Goal: Task Accomplishment & Management: Manage account settings

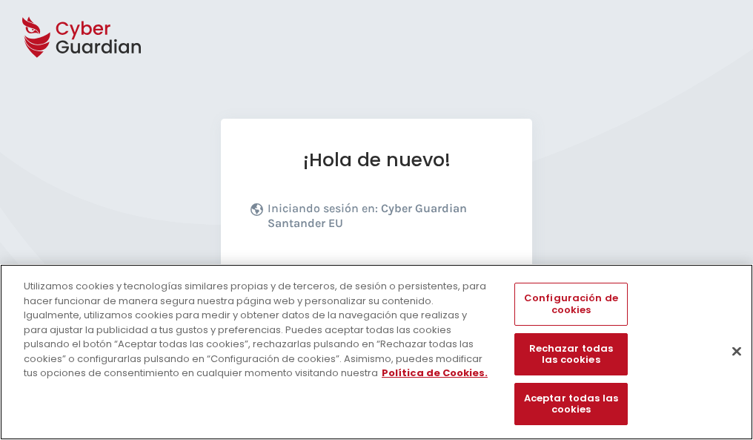
scroll to position [182, 0]
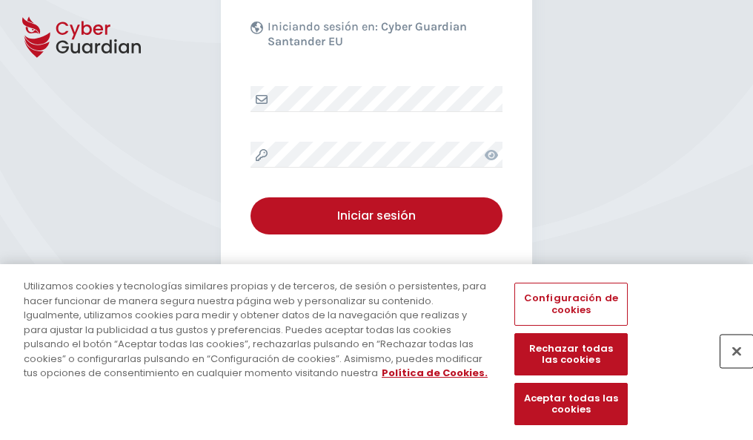
click at [730, 366] on button "Cerrar" at bounding box center [737, 350] width 33 height 33
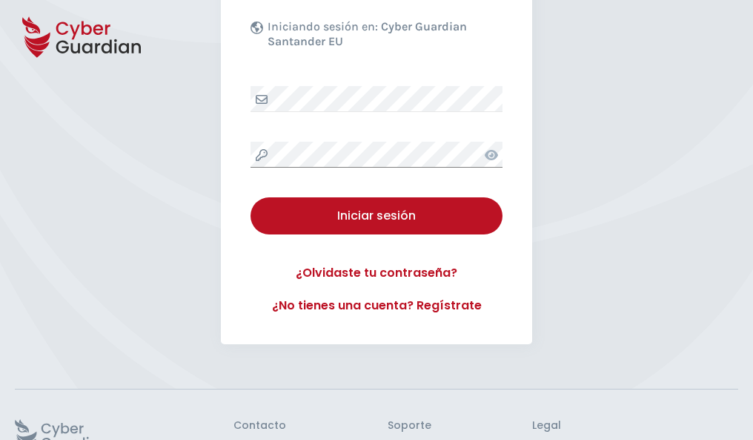
scroll to position [288, 0]
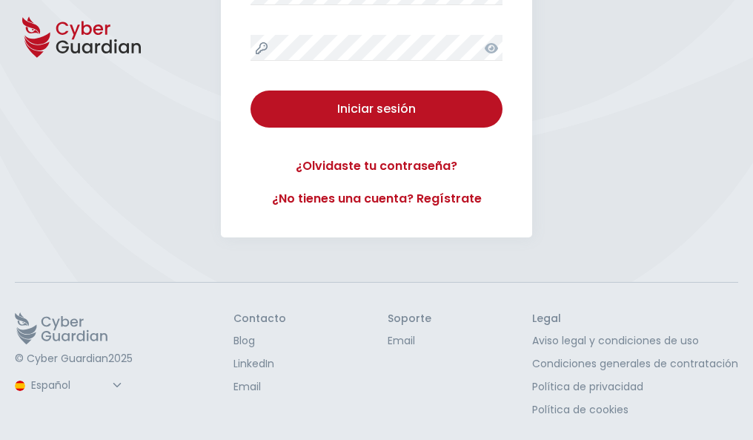
click at [251, 90] on button "Iniciar sesión" at bounding box center [377, 108] width 252 height 37
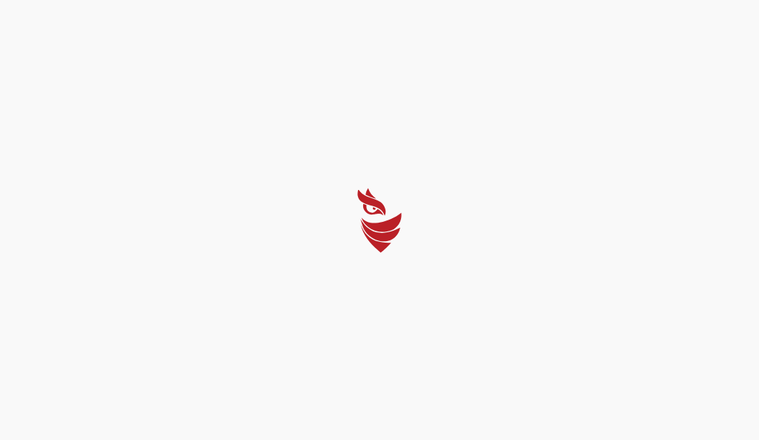
select select "English"
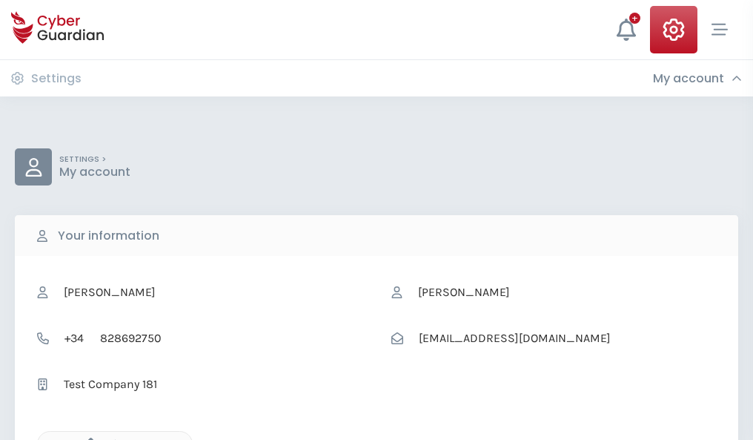
click at [87, 438] on icon "button" at bounding box center [87, 443] width 13 height 13
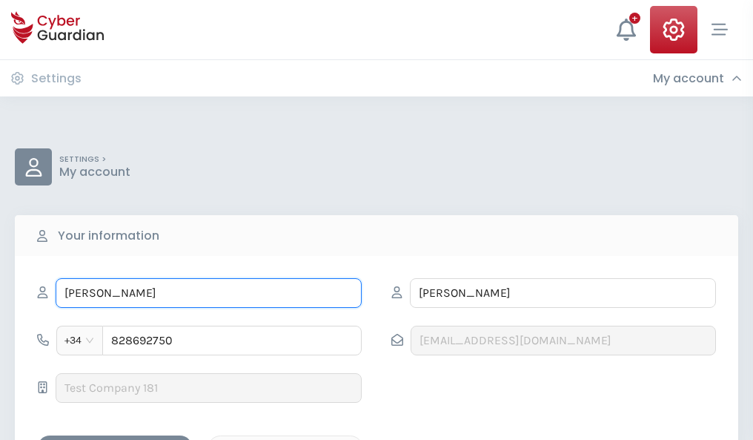
click at [208, 293] on input "GUSTAVO" at bounding box center [209, 293] width 306 height 30
type input "G"
type input "Saturnino"
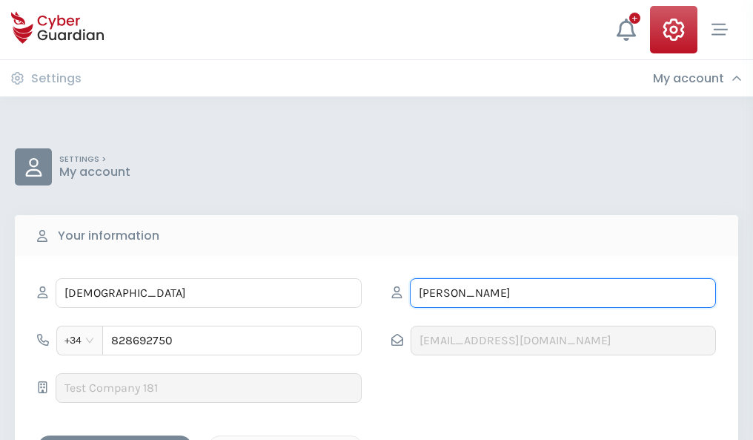
click at [563, 293] on input "ROLDAN" at bounding box center [563, 293] width 306 height 30
type input "R"
type input "Sedano"
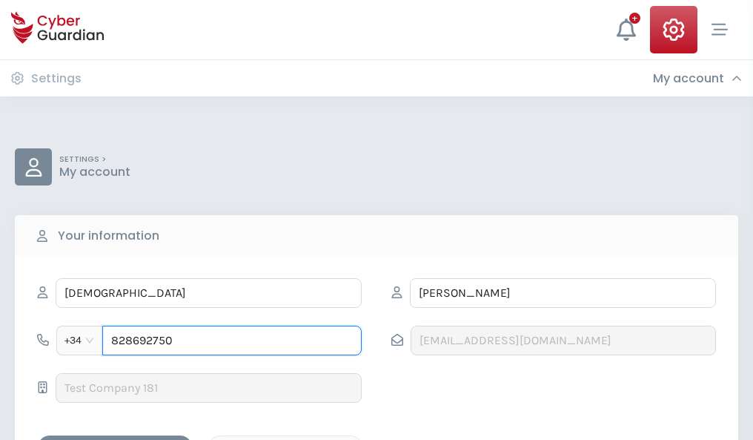
click at [232, 340] on input "828692750" at bounding box center [232, 341] width 260 height 30
type input "8"
type input "844644045"
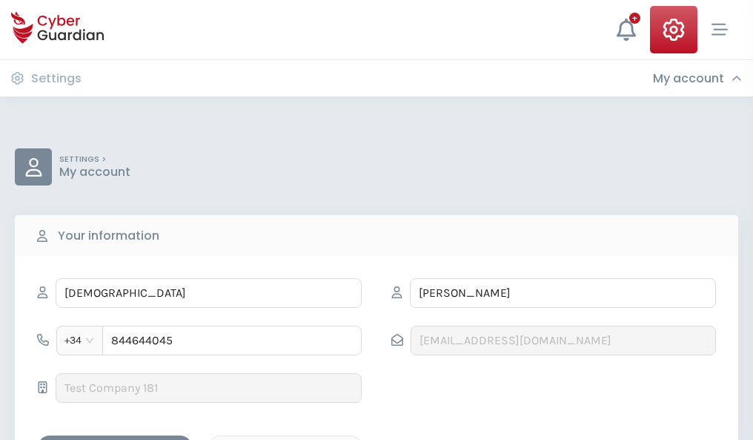
click at [115, 439] on div "Save changes" at bounding box center [114, 448] width 133 height 19
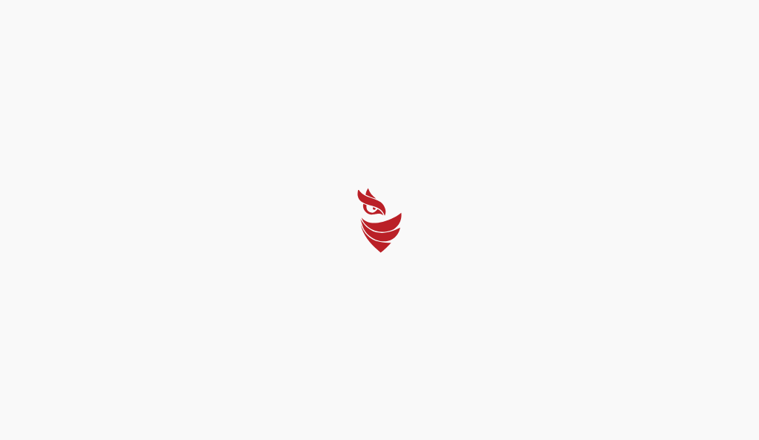
select select "English"
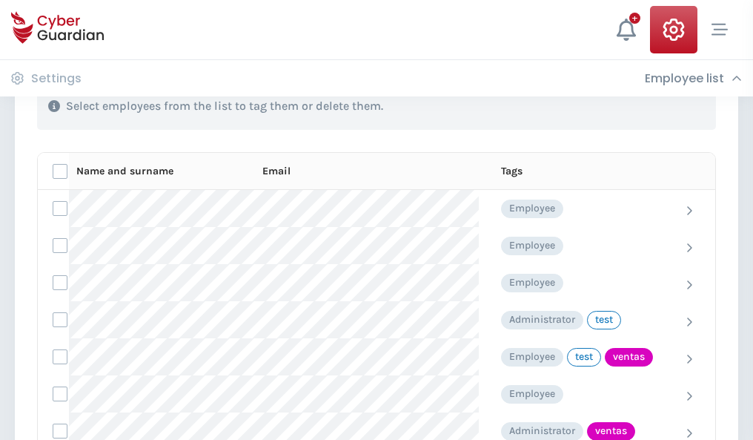
scroll to position [672, 0]
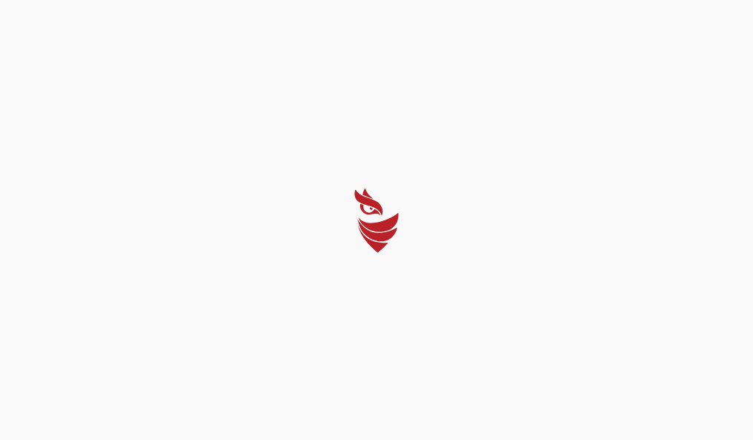
select select "English"
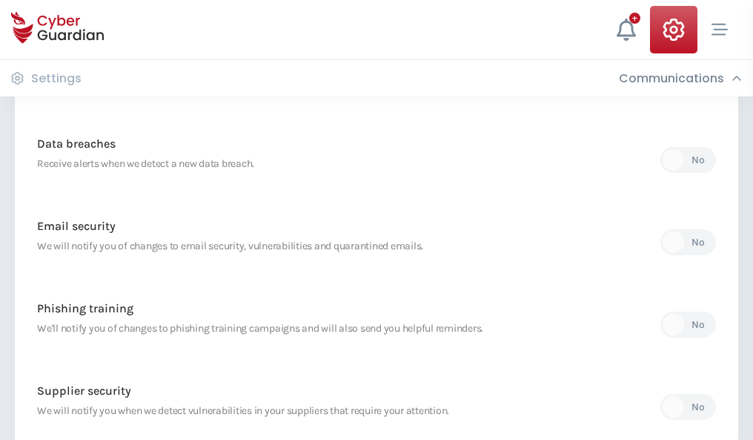
scroll to position [781, 0]
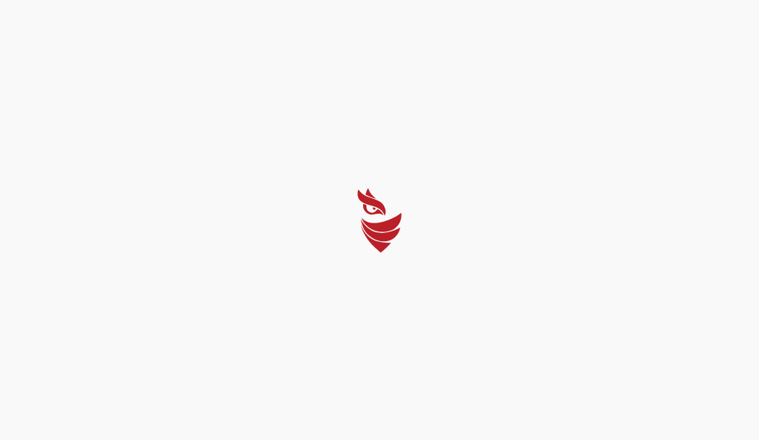
select select "English"
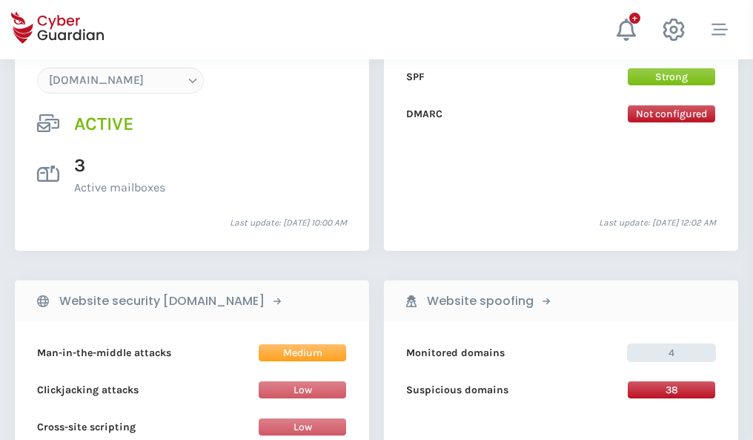
scroll to position [1579, 0]
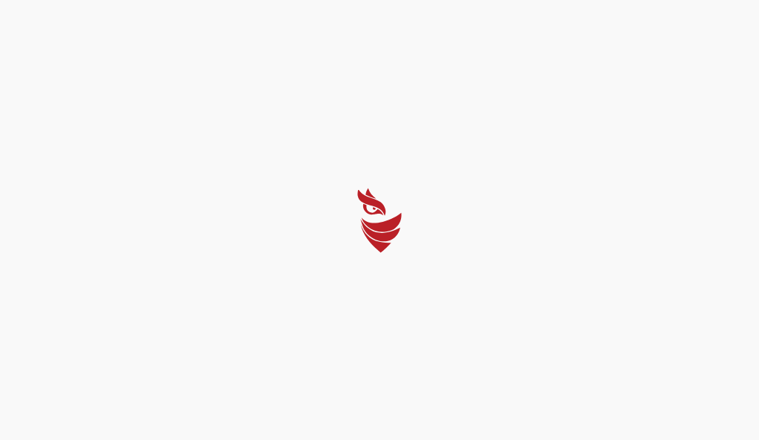
select select "English"
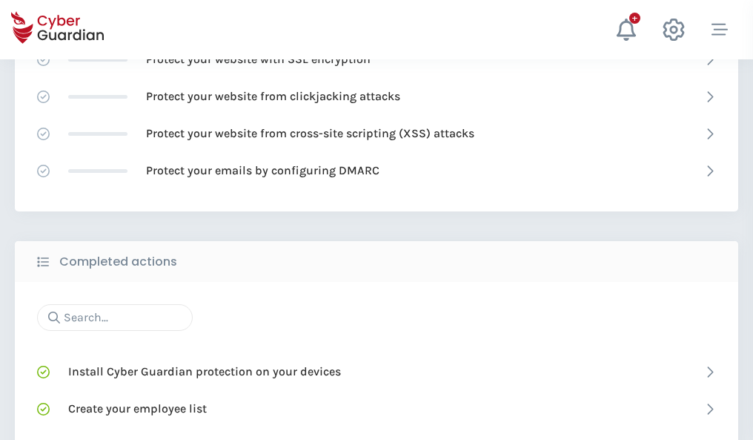
scroll to position [988, 0]
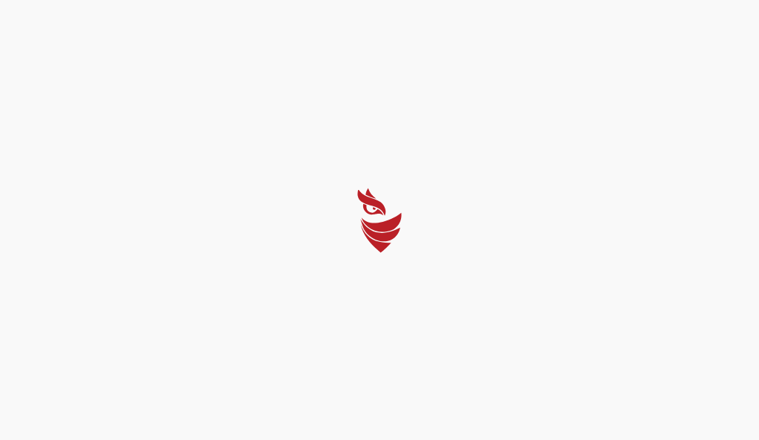
select select "English"
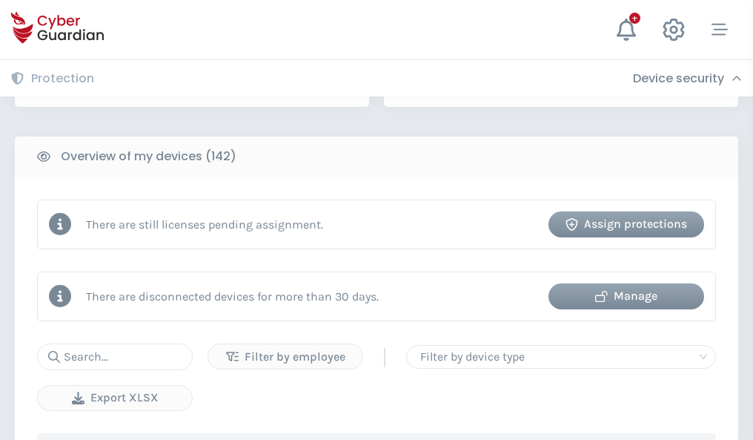
scroll to position [1437, 0]
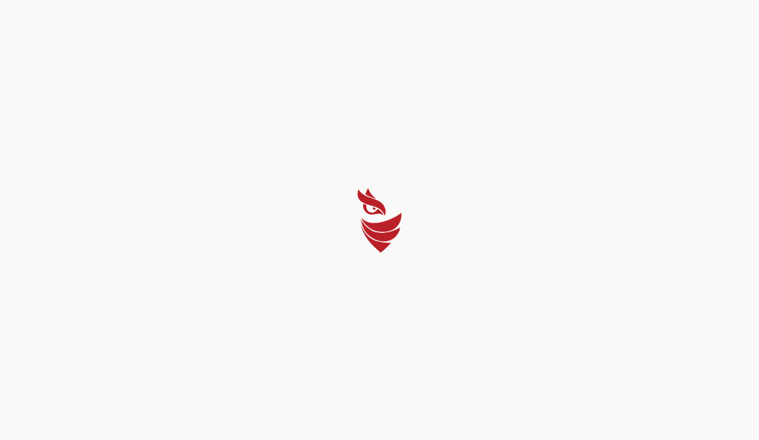
select select "English"
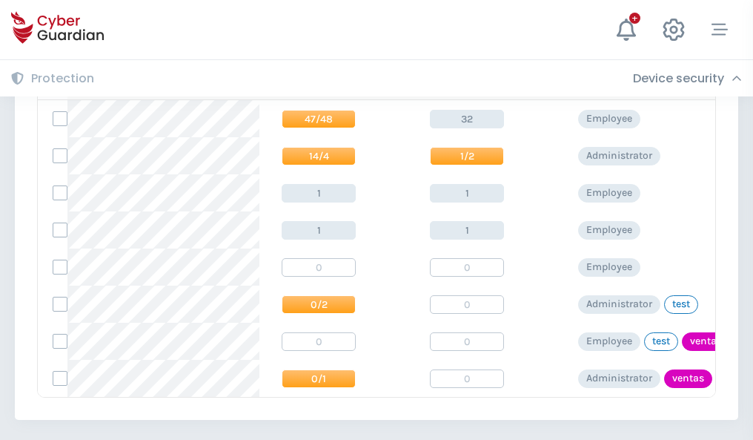
scroll to position [688, 0]
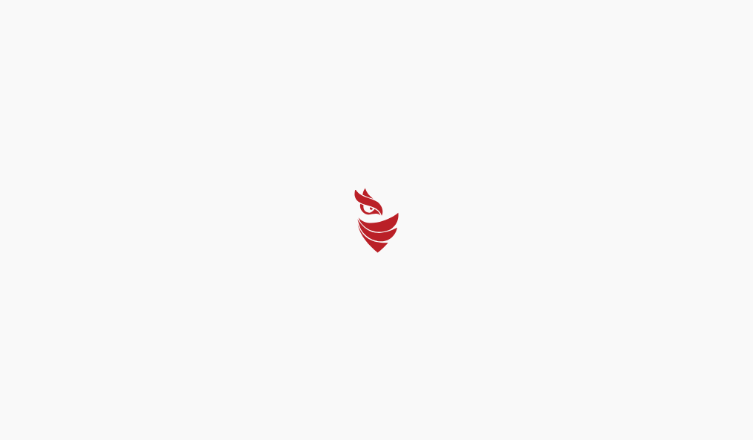
select select "English"
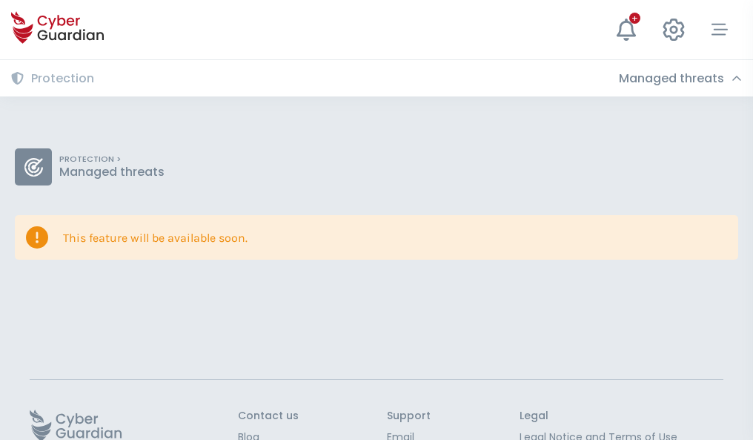
scroll to position [96, 0]
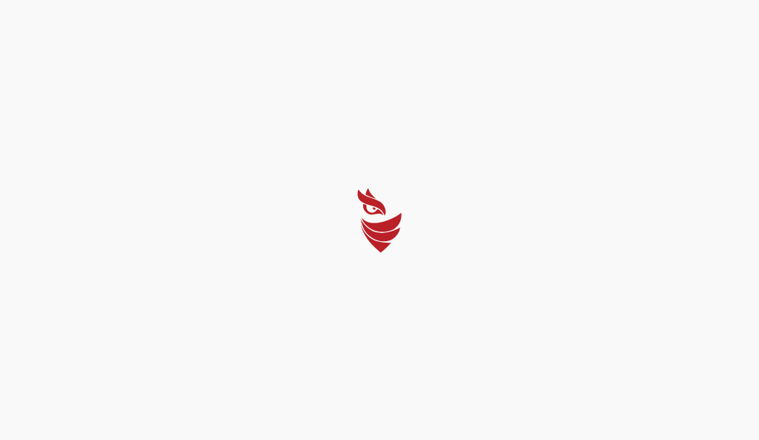
select select "English"
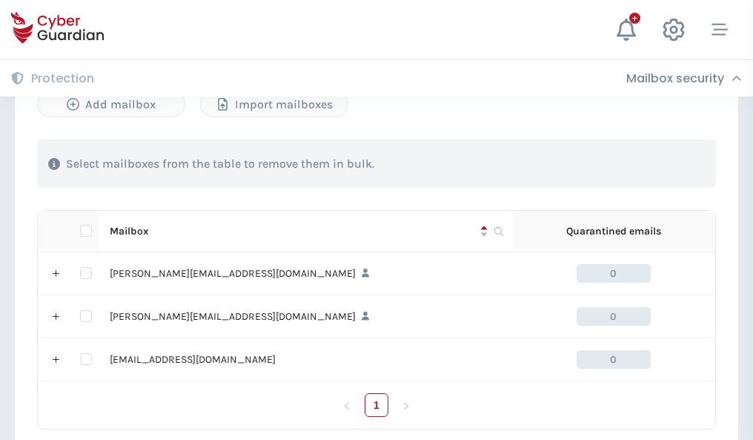
scroll to position [687, 0]
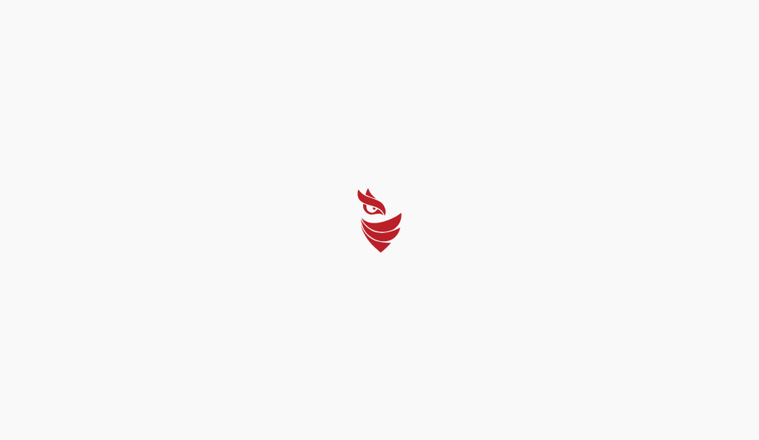
select select "English"
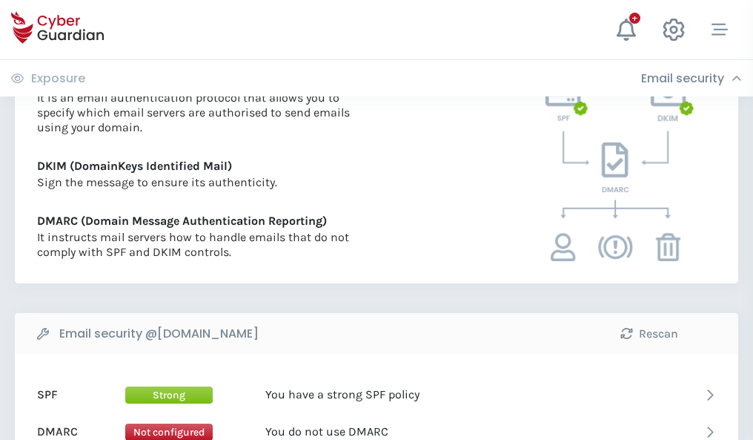
scroll to position [800, 0]
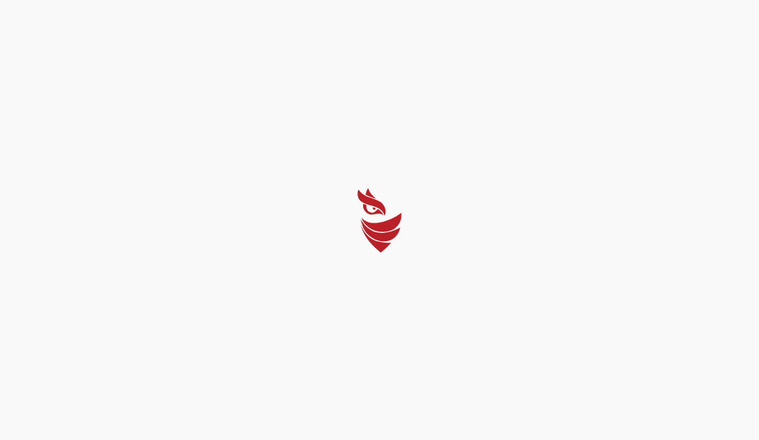
select select "English"
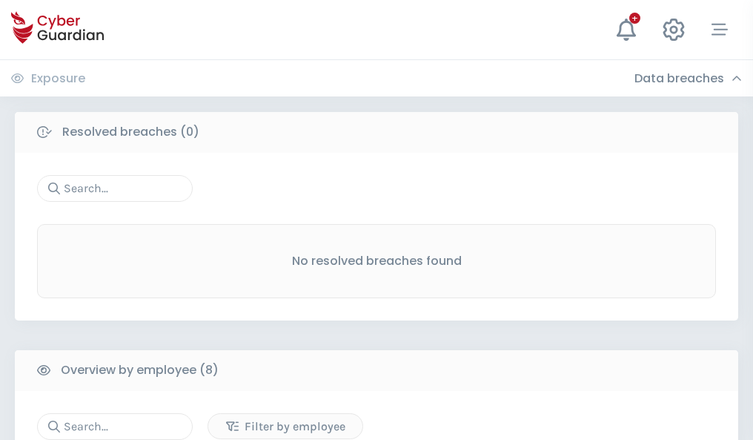
scroll to position [1263, 0]
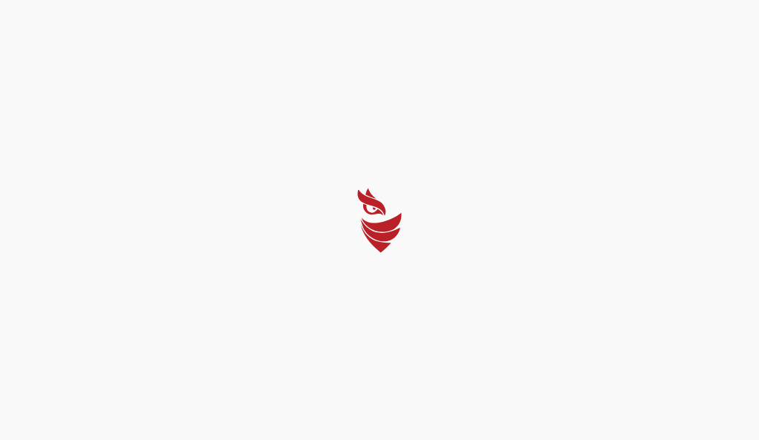
select select "English"
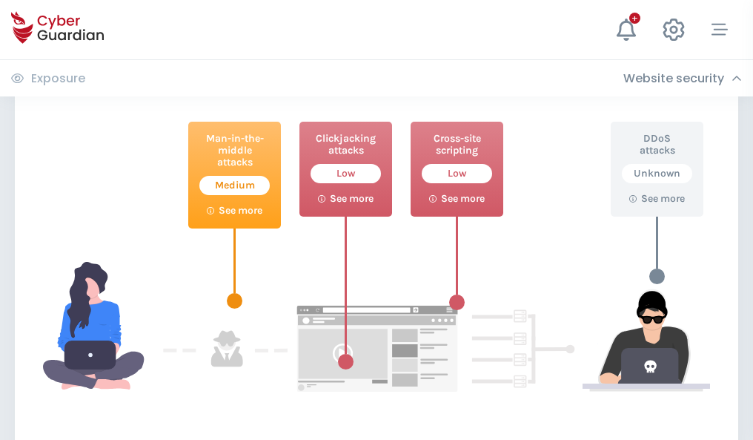
scroll to position [807, 0]
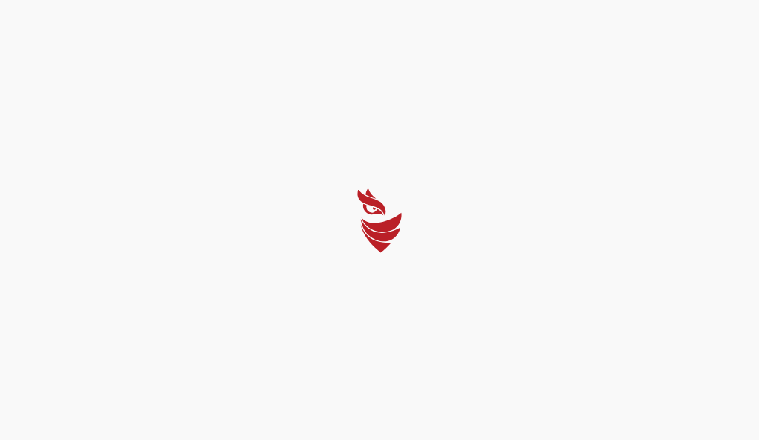
select select "English"
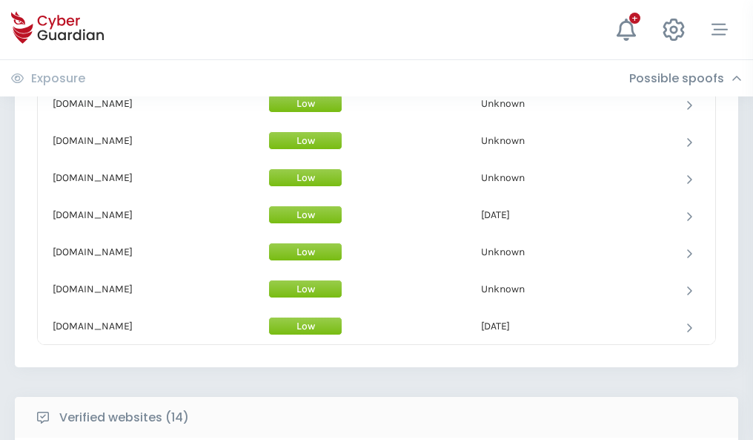
scroll to position [1446, 0]
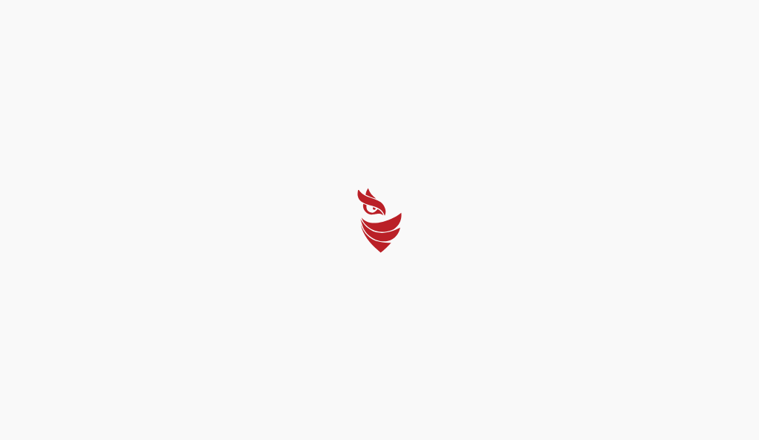
select select "English"
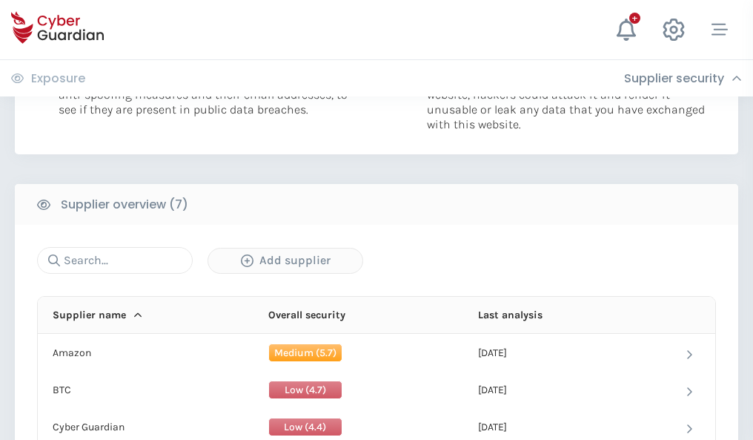
scroll to position [960, 0]
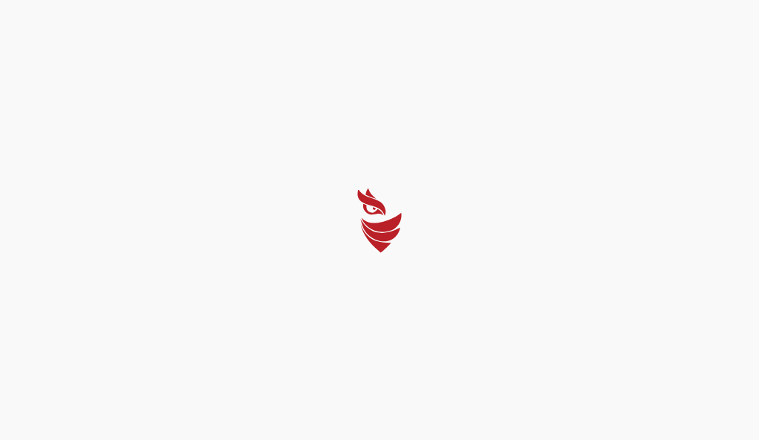
select select "English"
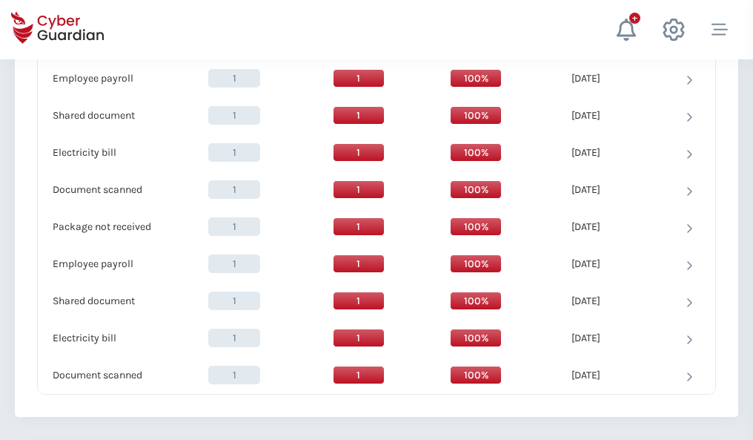
scroll to position [1519, 0]
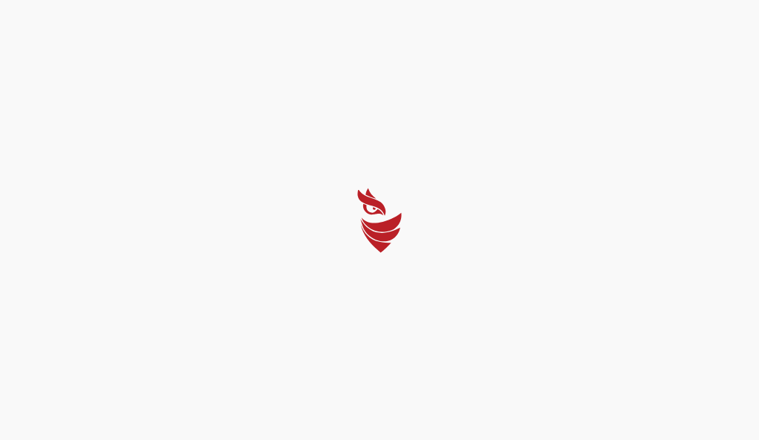
select select "English"
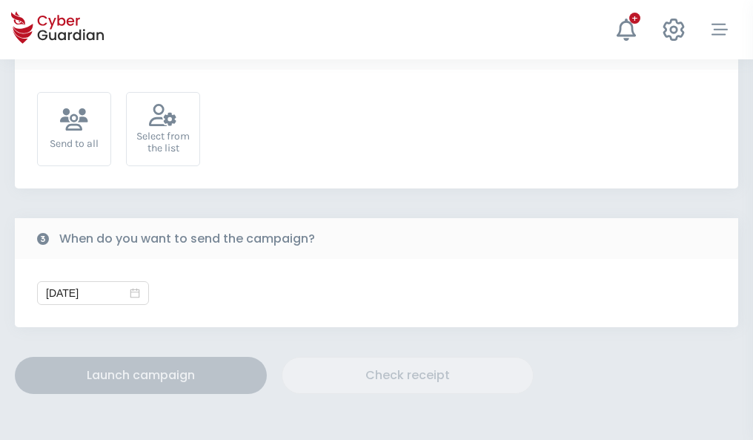
scroll to position [543, 0]
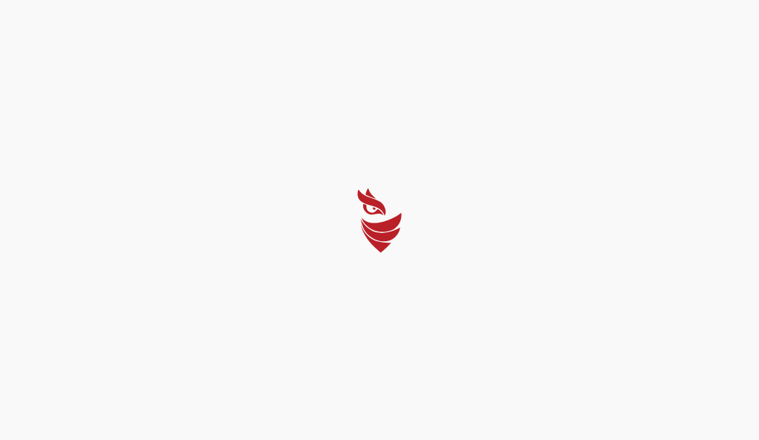
select select "English"
